Goal: Information Seeking & Learning: Learn about a topic

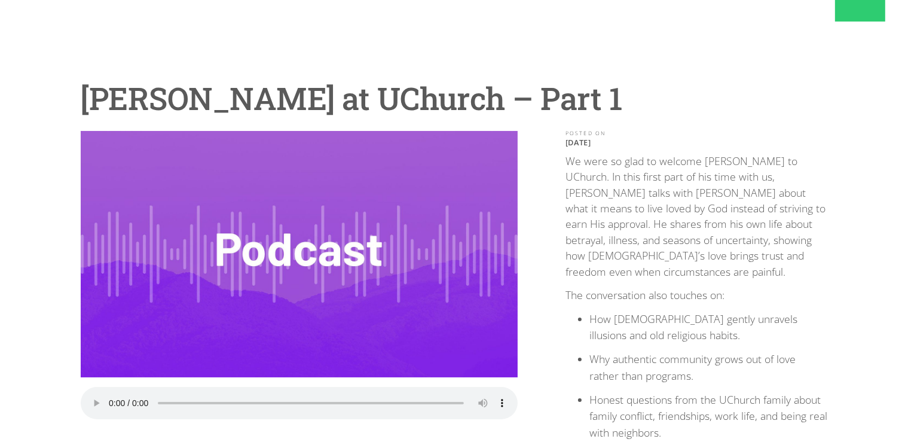
scroll to position [63, 0]
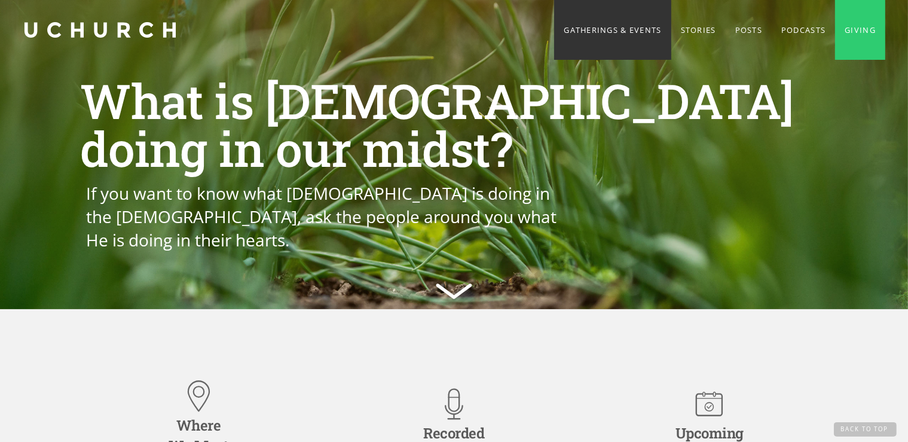
click at [618, 30] on link "Gatherings & Events" at bounding box center [612, 30] width 117 height 60
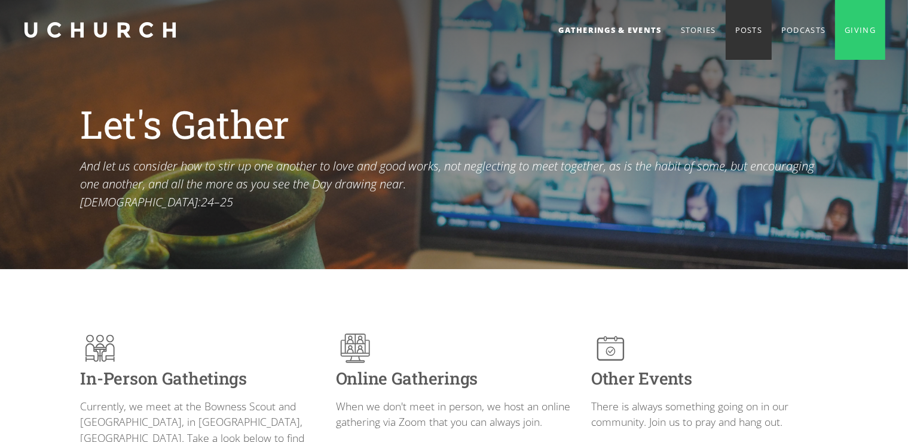
click at [734, 32] on link "Posts" at bounding box center [749, 30] width 46 height 60
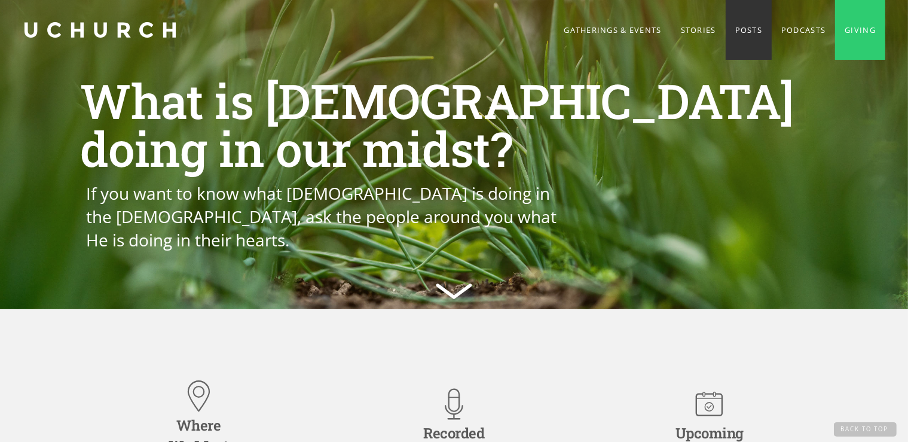
click at [733, 30] on link "Posts" at bounding box center [749, 30] width 46 height 60
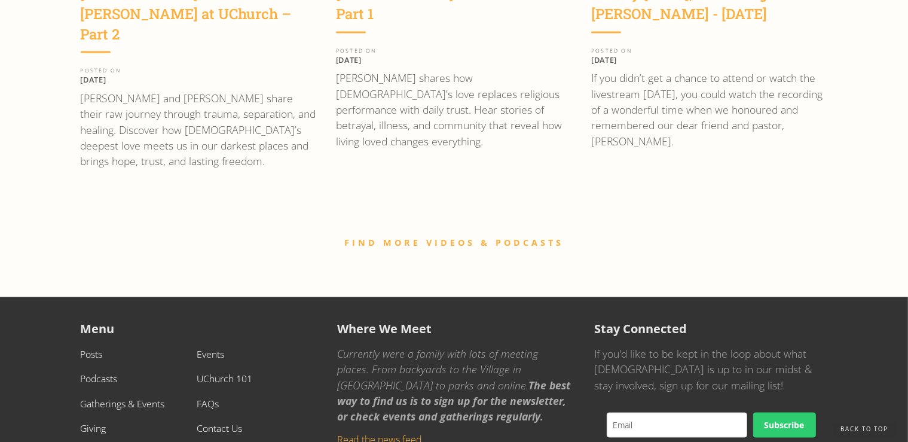
scroll to position [1793, 0]
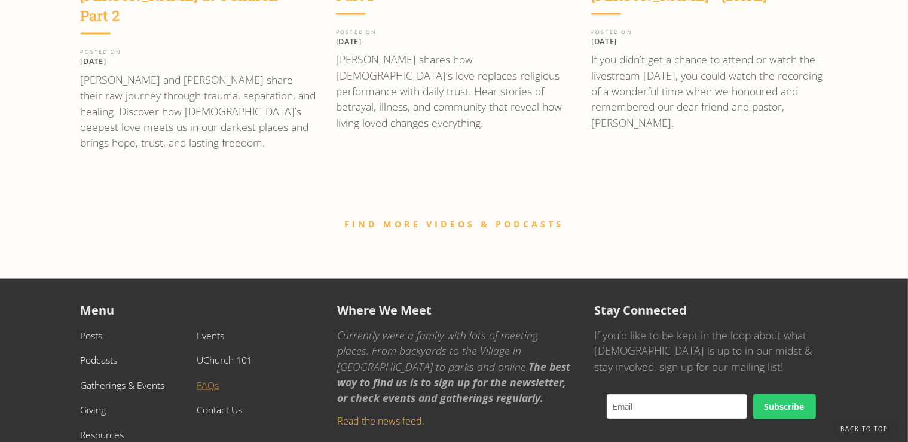
click at [209, 379] on link "FAQs" at bounding box center [208, 385] width 22 height 13
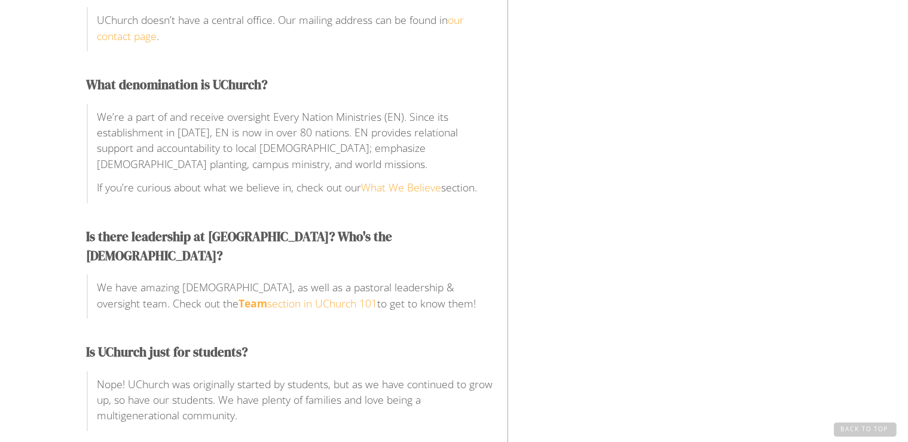
scroll to position [744, 0]
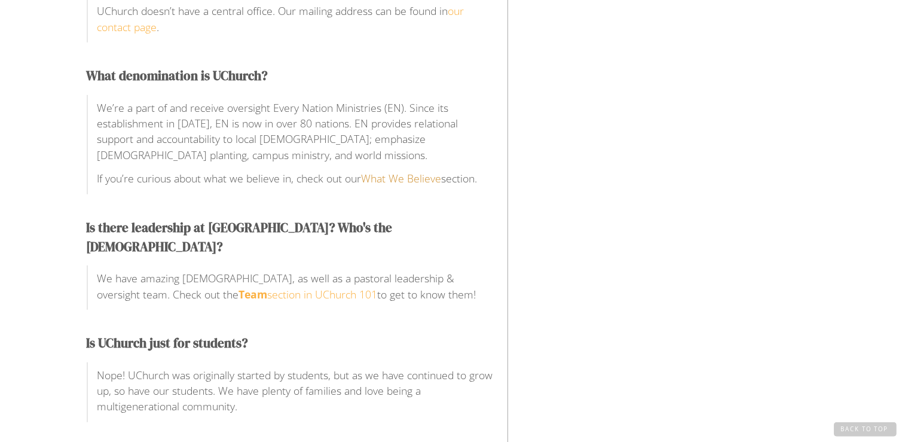
click at [405, 184] on link "What We Believe" at bounding box center [402, 178] width 80 height 14
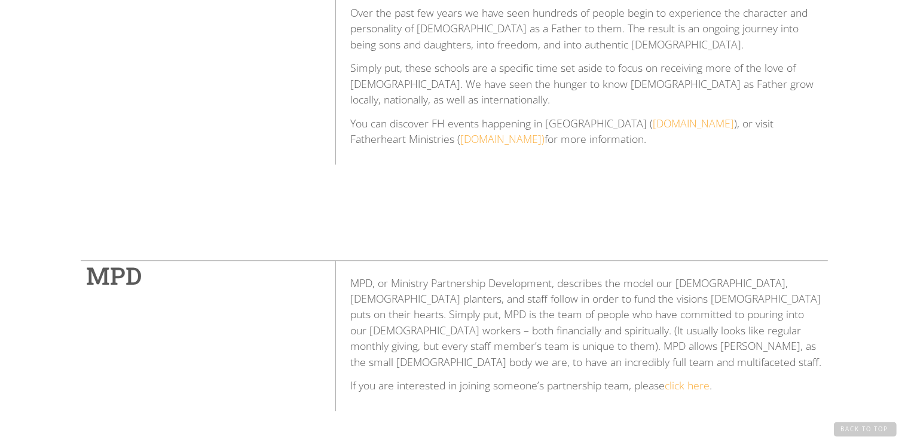
scroll to position [3175, 0]
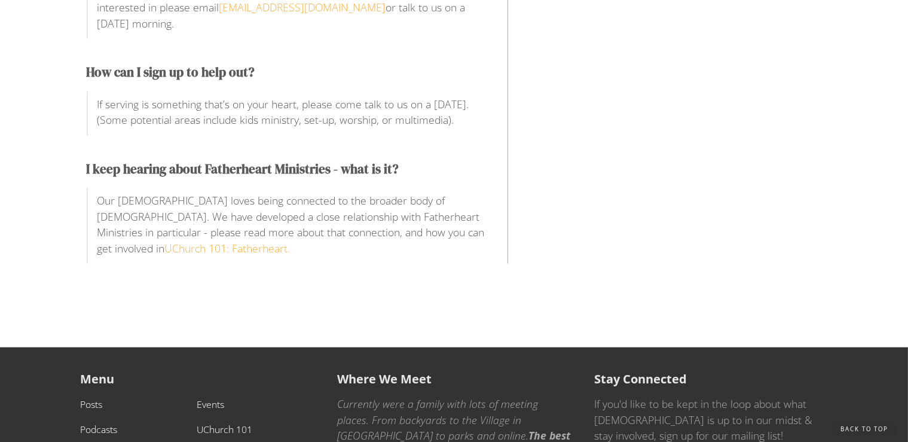
scroll to position [1296, 0]
